Goal: Transaction & Acquisition: Purchase product/service

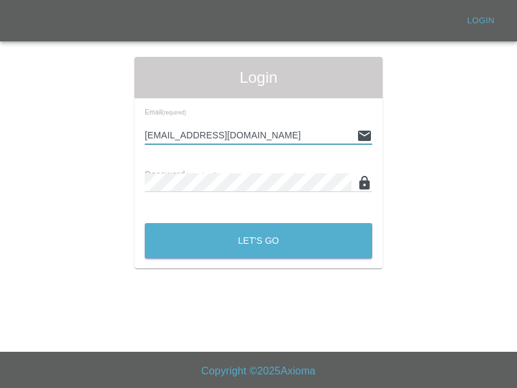
type input "[EMAIL_ADDRESS][DOMAIN_NAME]"
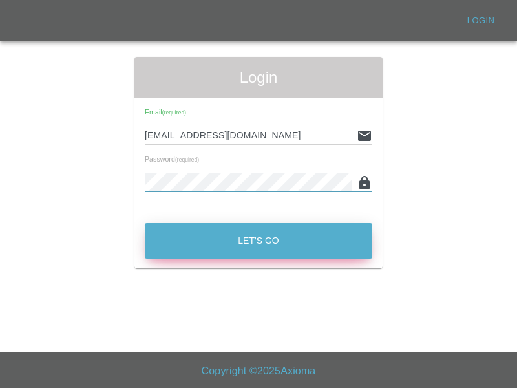
click at [259, 240] on button "Let's Go" at bounding box center [259, 241] width 228 height 36
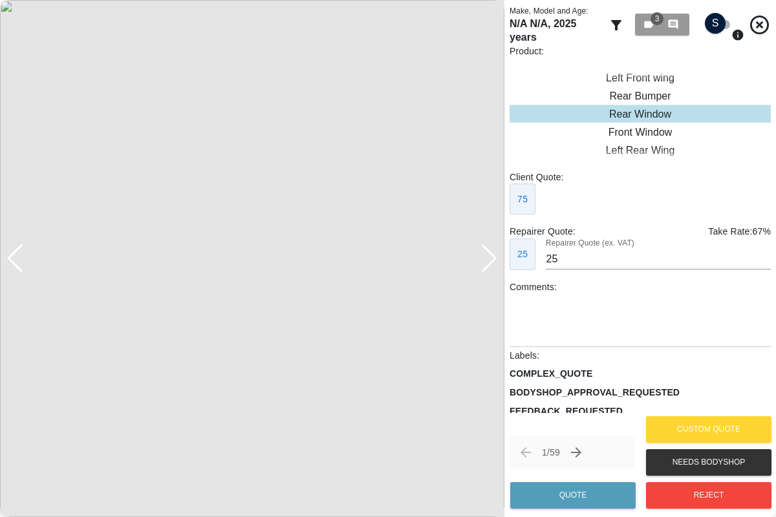
click at [516, 23] on input "checkbox" at bounding box center [715, 23] width 62 height 21
checkbox input "true"
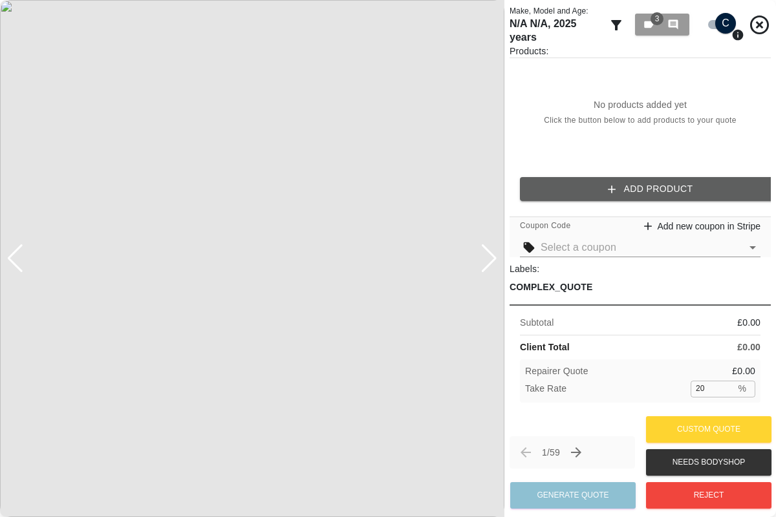
click at [23, 21] on img at bounding box center [252, 258] width 504 height 517
click at [516, 187] on button "Add Product" at bounding box center [650, 189] width 261 height 24
